Goal: Transaction & Acquisition: Purchase product/service

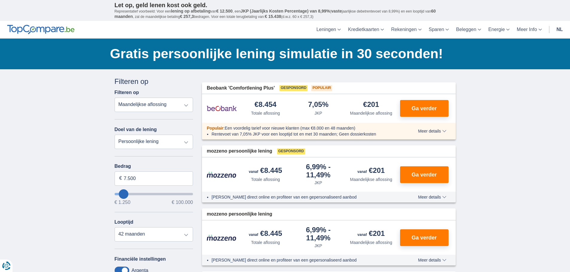
click at [187, 107] on select "Totale aflossing JKP Maandelijkse aflossing" at bounding box center [154, 105] width 79 height 14
select select "trp+"
click at [115, 98] on select "Totale aflossing JKP Maandelijkse aflossing" at bounding box center [154, 105] width 79 height 14
click at [137, 179] on input "7.500" at bounding box center [154, 179] width 79 height 14
type input "7"
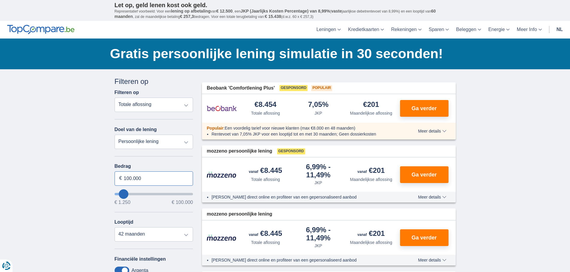
type input "100.000"
type input "99250"
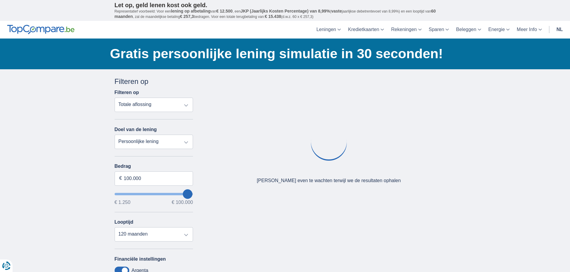
click at [83, 187] on div "× widget.non-eligible-application.title widget.non-eligible-application.text no…" at bounding box center [285, 222] width 570 height 306
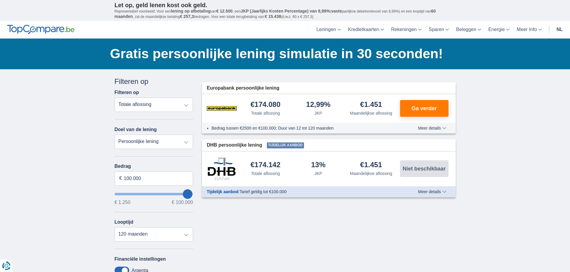
scroll to position [60, 0]
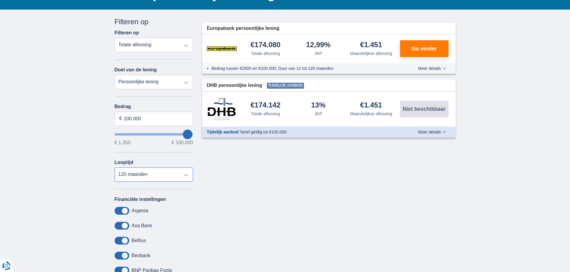
click at [186, 176] on select "12 maanden 18 maanden 24 maanden 30 maanden 36 maanden 42 maanden 48 maanden 60…" at bounding box center [154, 175] width 79 height 14
select select "30"
click at [115, 168] on select "12 maanden 18 maanden 24 maanden 30 maanden 36 maanden 42 maanden 48 maanden 60…" at bounding box center [154, 175] width 79 height 14
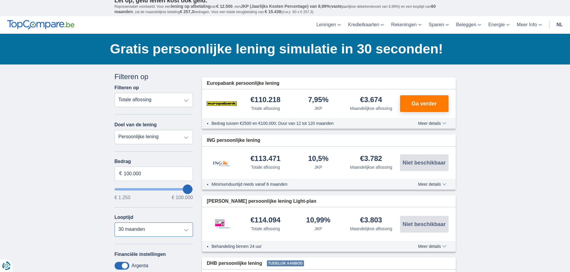
scroll to position [0, 0]
